Goal: Entertainment & Leisure: Consume media (video, audio)

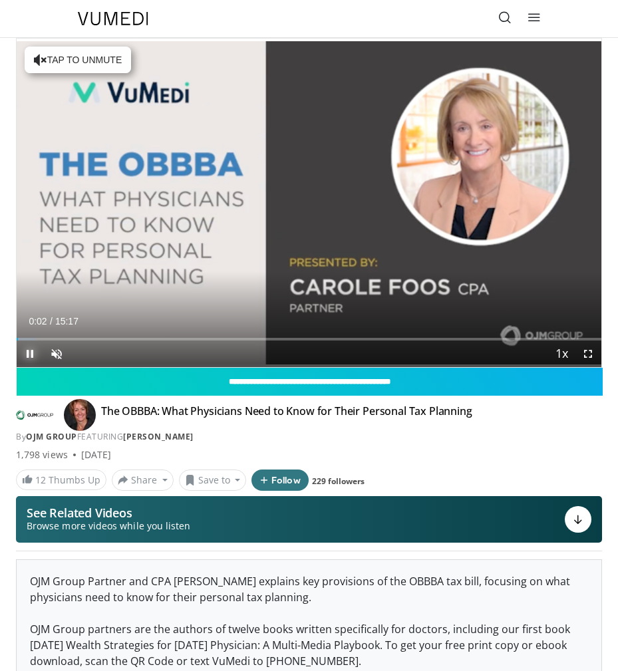
click at [29, 351] on span "Video Player" at bounding box center [30, 354] width 27 height 27
